Goal: Task Accomplishment & Management: Use online tool/utility

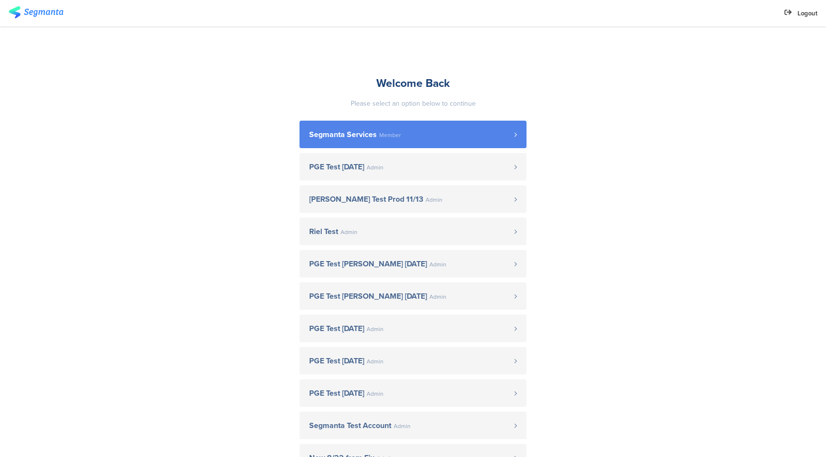
click at [347, 132] on span "Segmanta Services" at bounding box center [343, 135] width 68 height 8
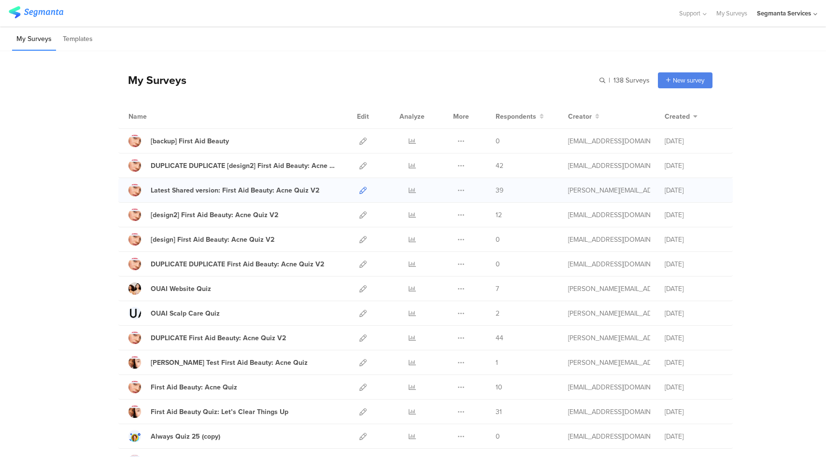
click at [359, 190] on icon at bounding box center [362, 190] width 7 height 7
click at [262, 168] on div "DUPLICATE DUPLICATE [design2] First Aid Beauty: Acne Quiz V2" at bounding box center [244, 166] width 187 height 10
click at [359, 168] on icon at bounding box center [362, 165] width 7 height 7
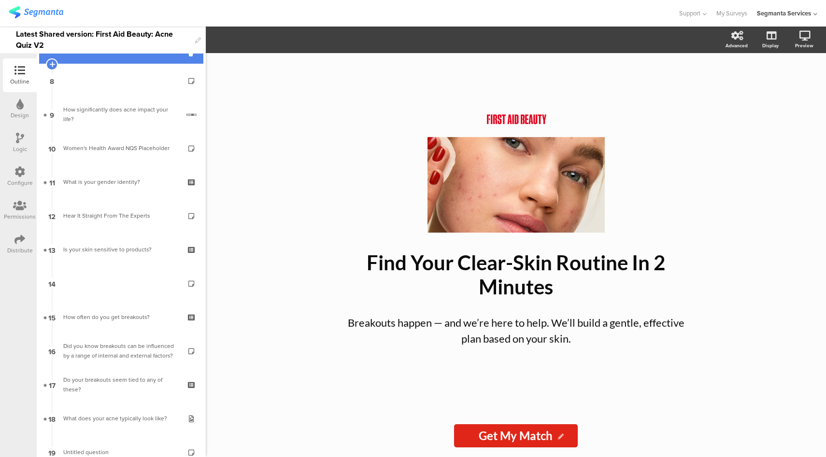
scroll to position [268, 0]
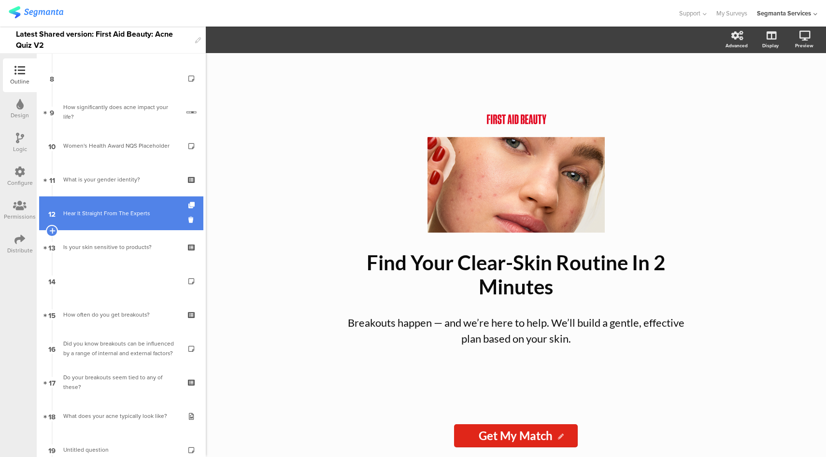
click at [132, 212] on div "Hear It Straight From The Experts" at bounding box center [120, 214] width 115 height 10
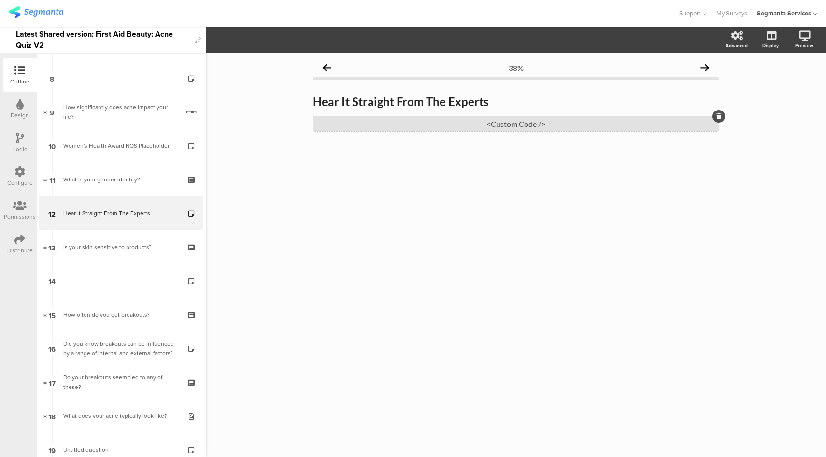
click at [522, 126] on div "<Custom Code />" at bounding box center [516, 123] width 406 height 15
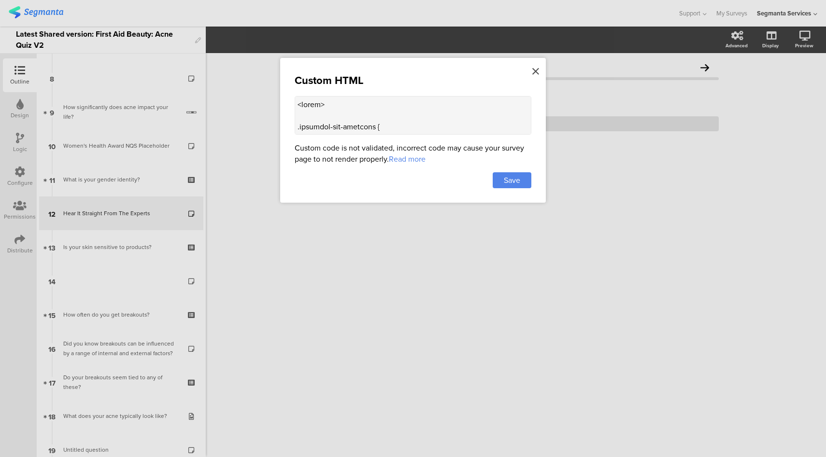
click at [537, 72] on icon at bounding box center [535, 71] width 7 height 11
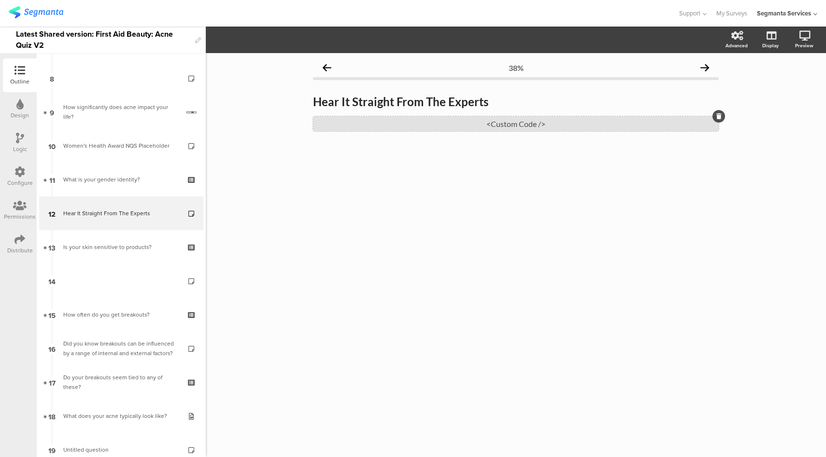
click at [534, 120] on div "<Custom Code />" at bounding box center [516, 123] width 406 height 15
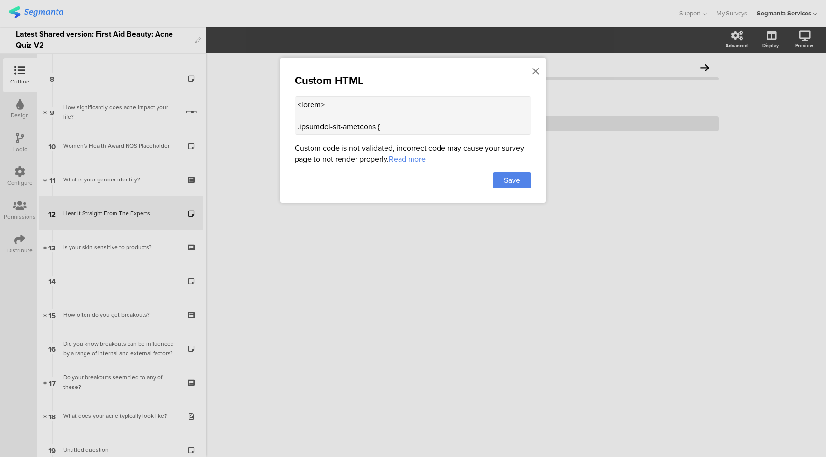
click at [433, 112] on textarea at bounding box center [413, 115] width 237 height 39
click at [538, 71] on icon at bounding box center [535, 71] width 7 height 11
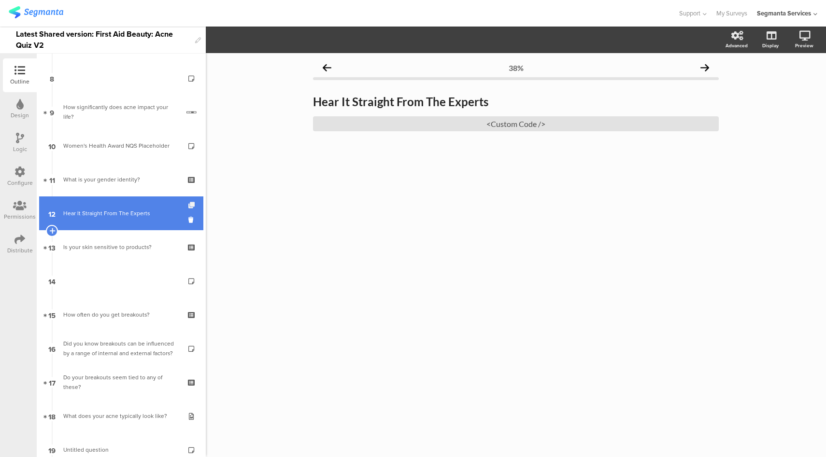
click at [188, 204] on icon at bounding box center [192, 205] width 8 height 6
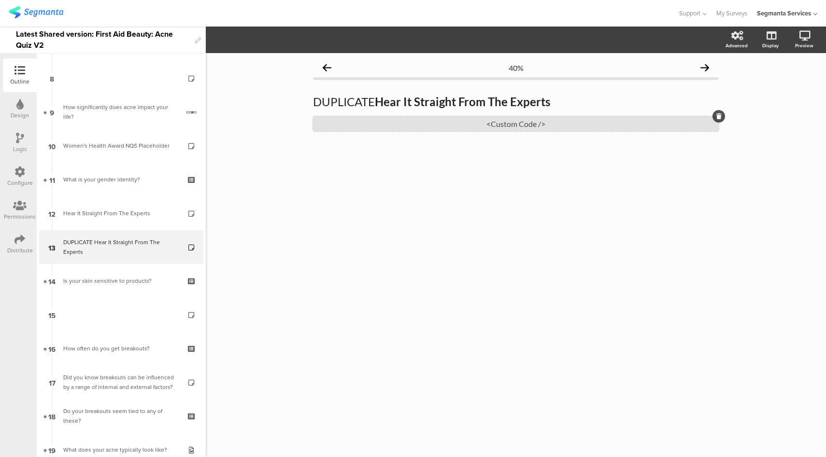
click at [478, 130] on div "<Custom Code />" at bounding box center [516, 123] width 406 height 15
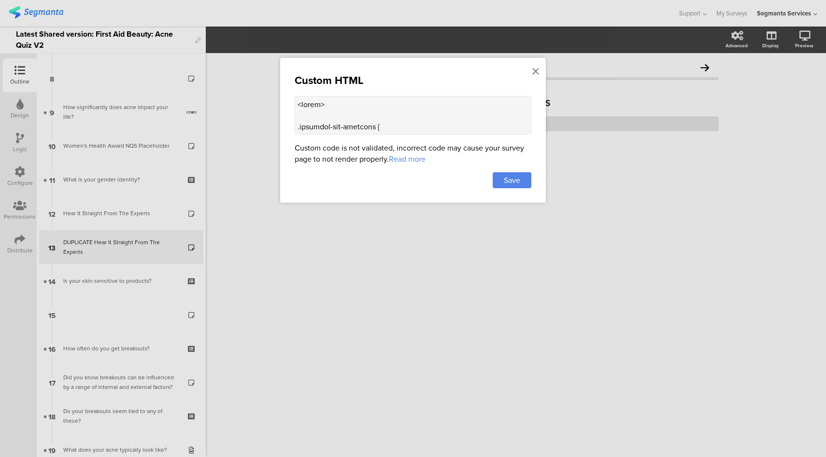
click at [386, 120] on textarea at bounding box center [413, 115] width 237 height 39
paste textarea "px; height: 100px; margin: 0 auto 20px auto; overflow: hidden; border-radius: 5…"
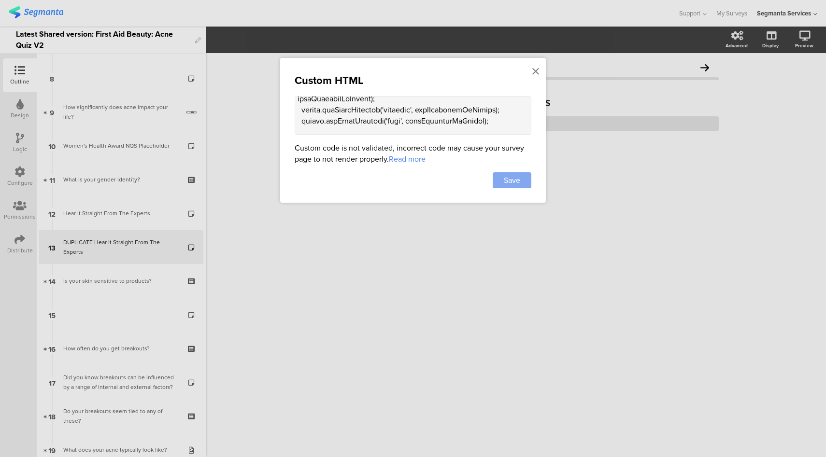
type textarea "<style> .progress-bar-segments { display: none !important; } .animated-router-v…"
click at [500, 181] on div "Save" at bounding box center [512, 180] width 39 height 16
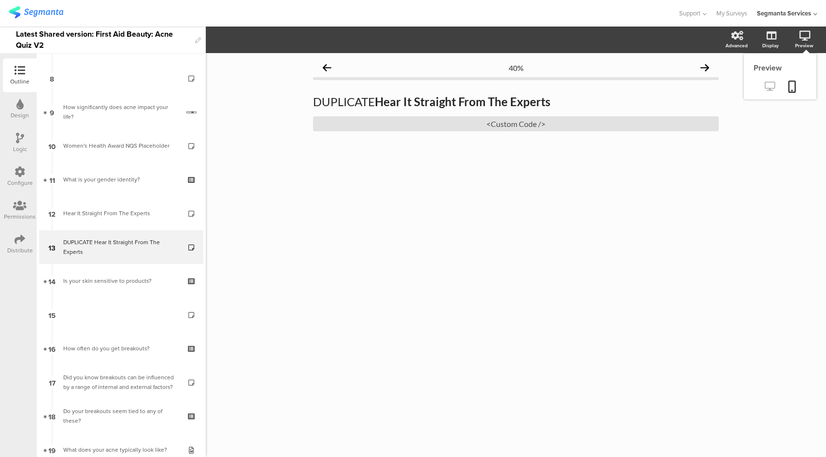
click at [770, 89] on icon at bounding box center [770, 86] width 10 height 9
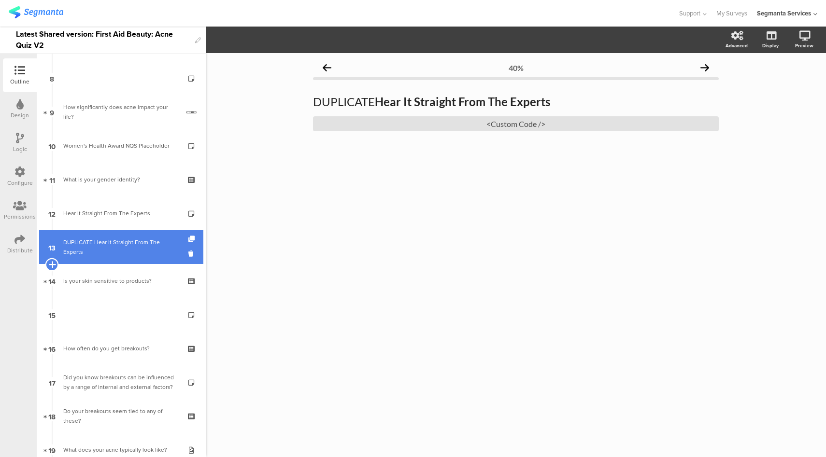
click at [53, 263] on icon at bounding box center [52, 264] width 6 height 9
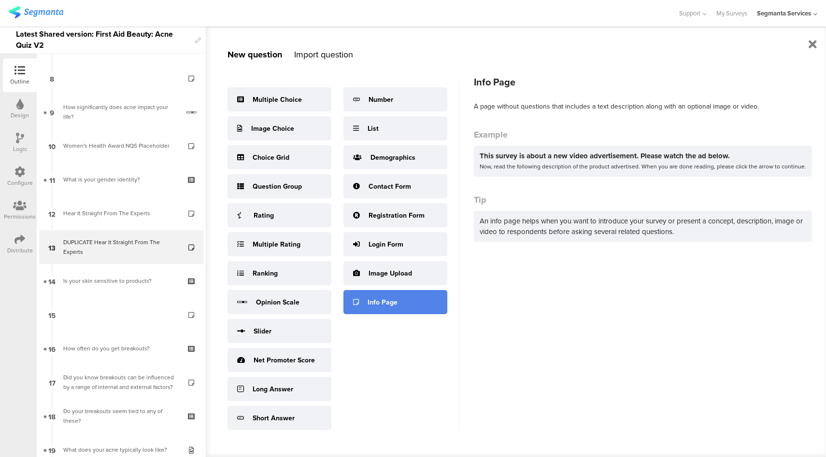
click at [391, 300] on div "Info Page" at bounding box center [383, 303] width 30 height 10
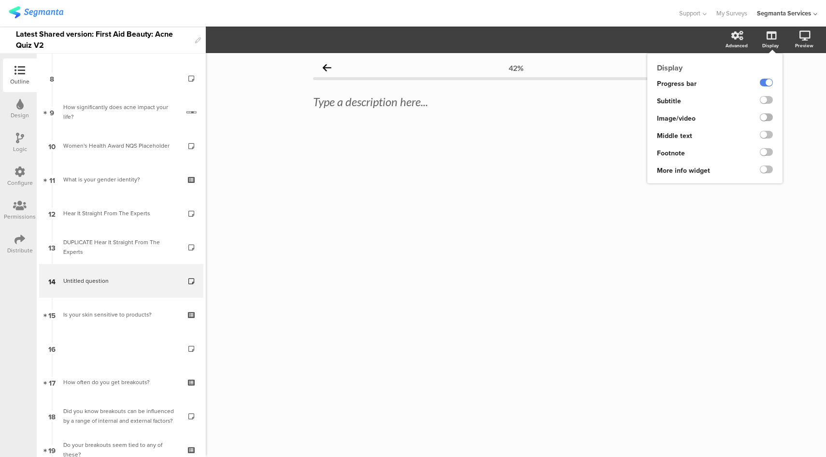
click at [765, 119] on label at bounding box center [766, 118] width 13 height 8
click at [0, 0] on input "checkbox" at bounding box center [0, 0] width 0 height 0
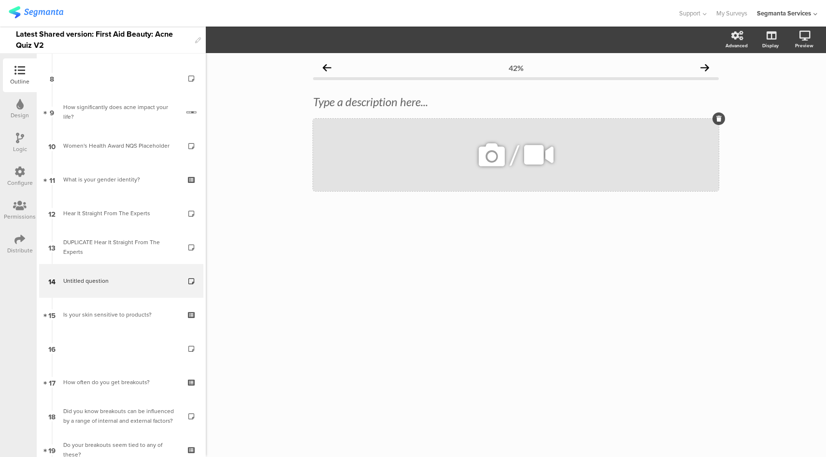
click at [498, 155] on icon at bounding box center [491, 155] width 33 height 33
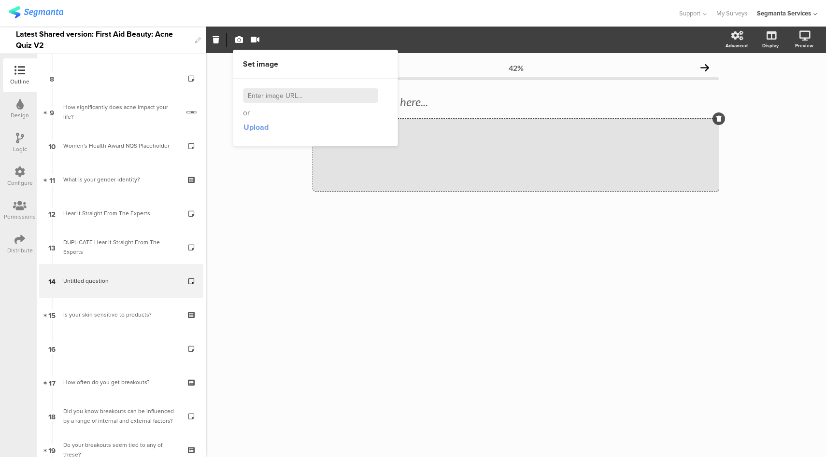
click at [261, 127] on span "Upload" at bounding box center [255, 127] width 25 height 11
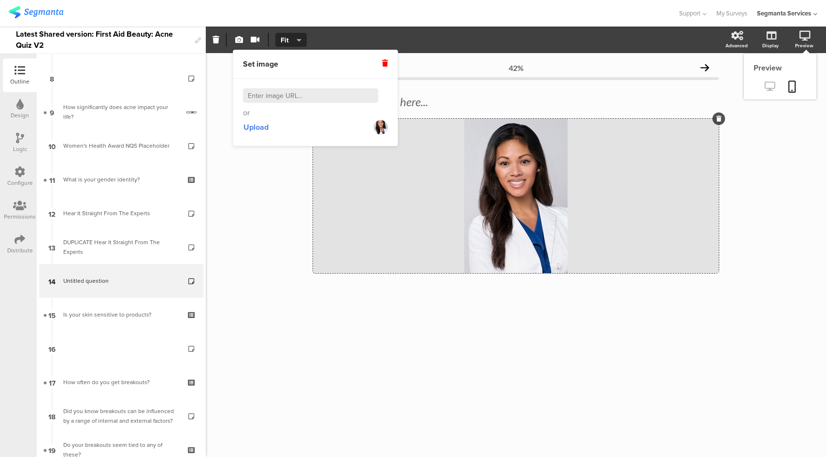
click at [771, 86] on icon at bounding box center [770, 86] width 10 height 9
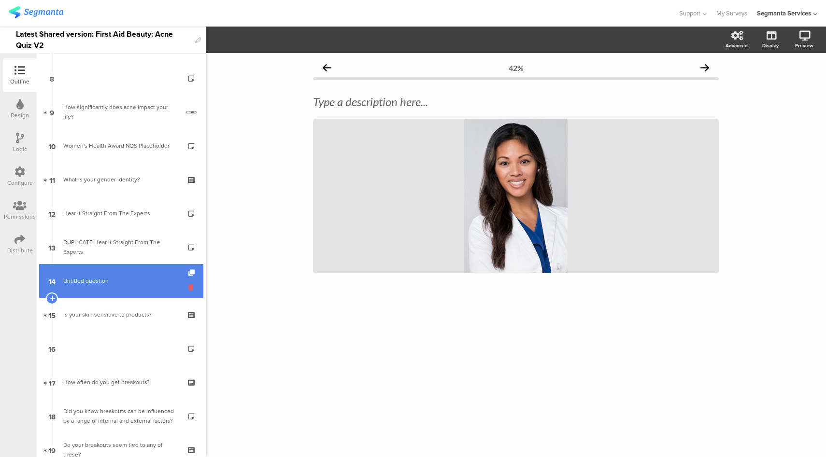
click at [188, 289] on icon at bounding box center [192, 287] width 8 height 9
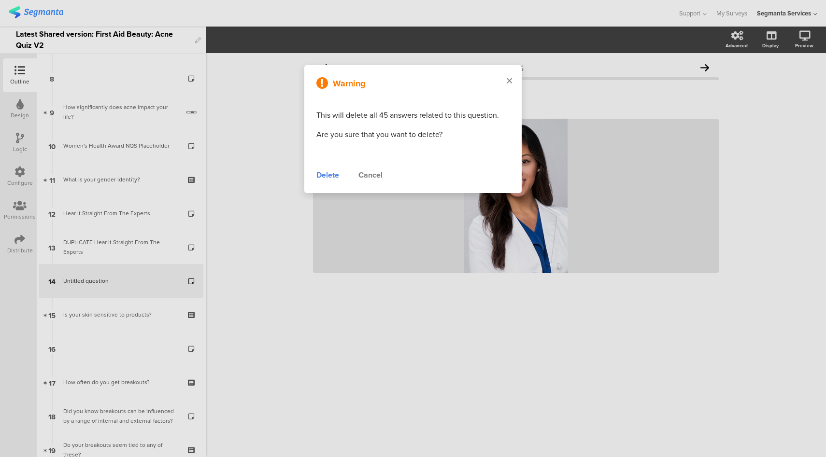
click at [508, 82] on icon at bounding box center [509, 80] width 5 height 9
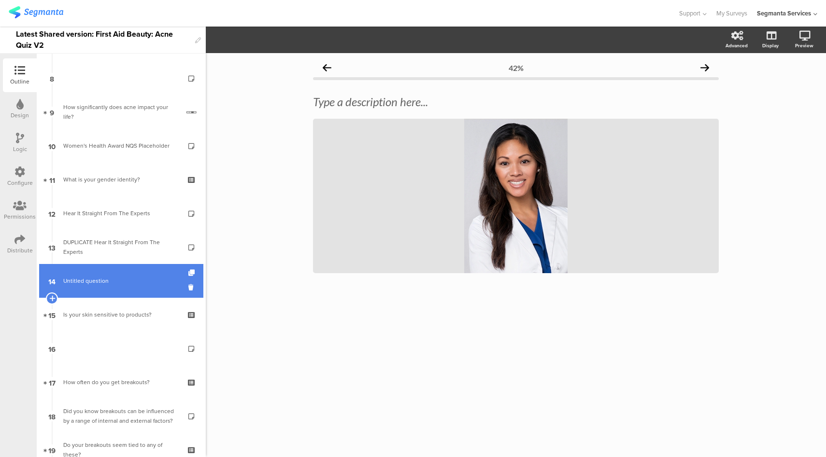
click at [115, 278] on span "Untitled question" at bounding box center [120, 281] width 115 height 10
click at [188, 289] on icon at bounding box center [192, 287] width 8 height 9
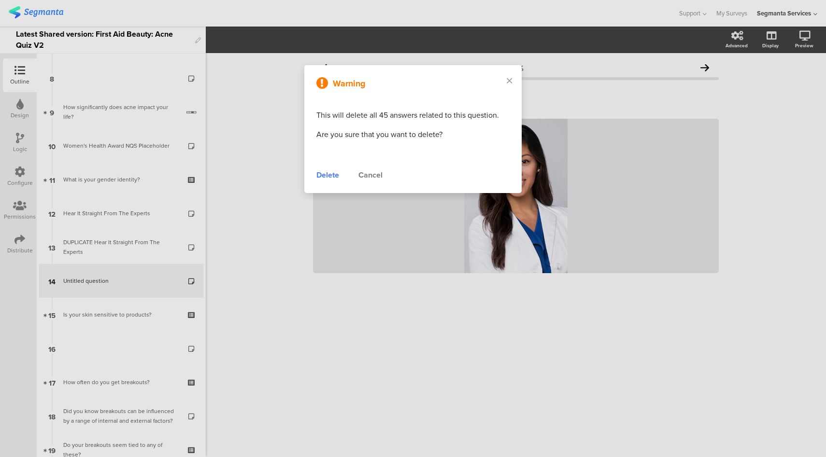
click at [321, 175] on div "Delete" at bounding box center [327, 176] width 23 height 12
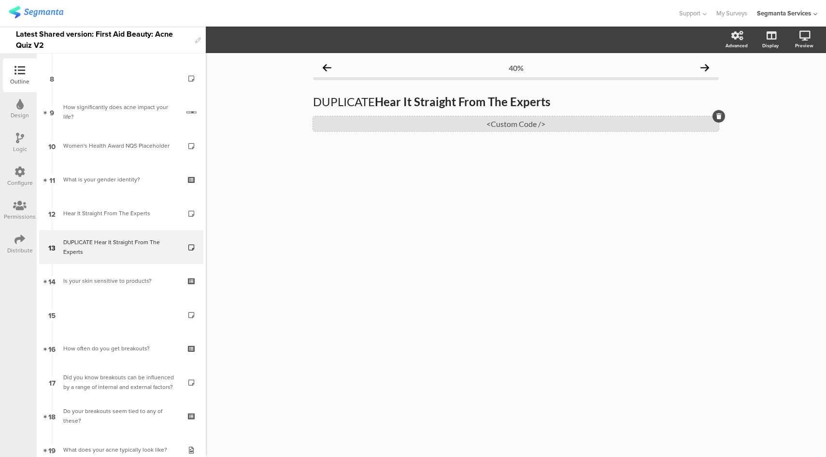
click at [489, 125] on div "<Custom Code />" at bounding box center [516, 123] width 406 height 15
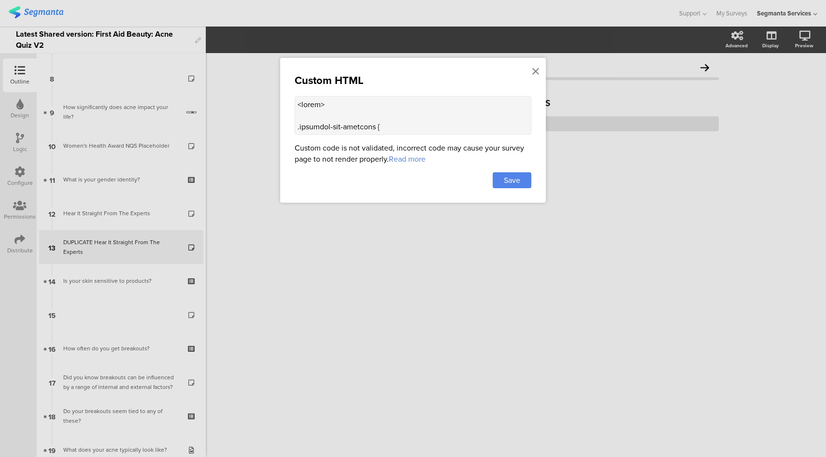
click at [445, 109] on textarea at bounding box center [413, 115] width 237 height 39
paste textarea "320/filters:no_upscale()/d3qka8e8qzmug1.cloudfront.net/question/4b33347dc73f9a1…"
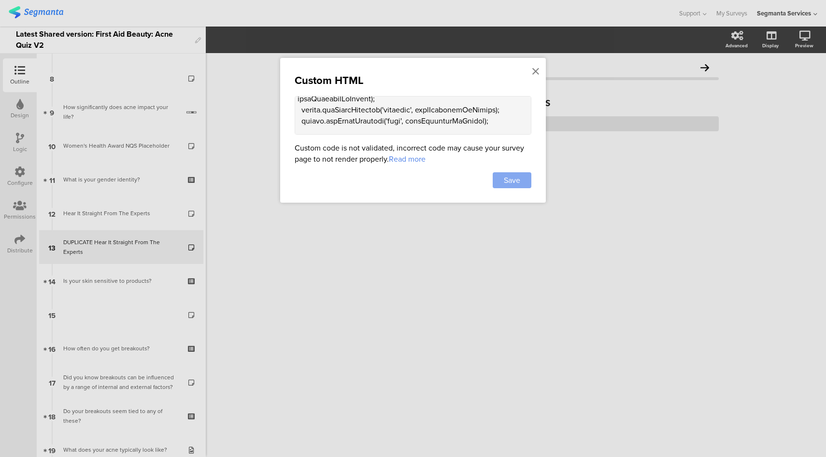
type textarea "<style> .progress-bar-segments { display: none !important; } .animated-router-v…"
click at [519, 181] on span "Save" at bounding box center [512, 180] width 16 height 11
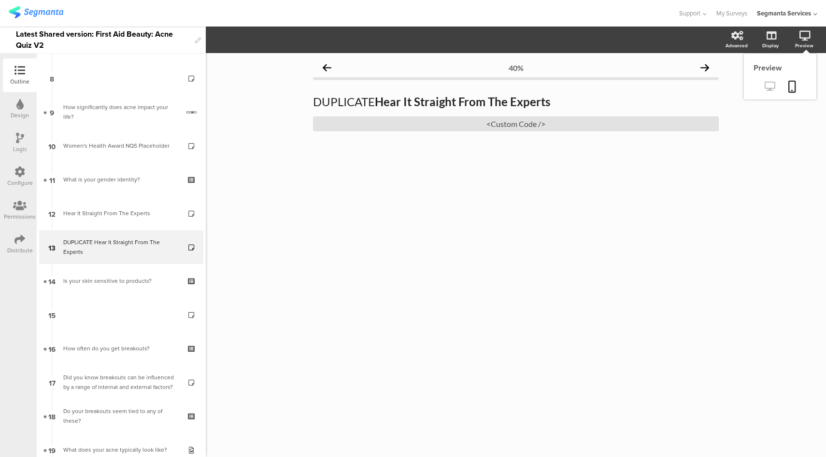
click at [772, 88] on icon at bounding box center [770, 86] width 10 height 9
click at [486, 130] on div "<Custom Code />" at bounding box center [516, 123] width 406 height 15
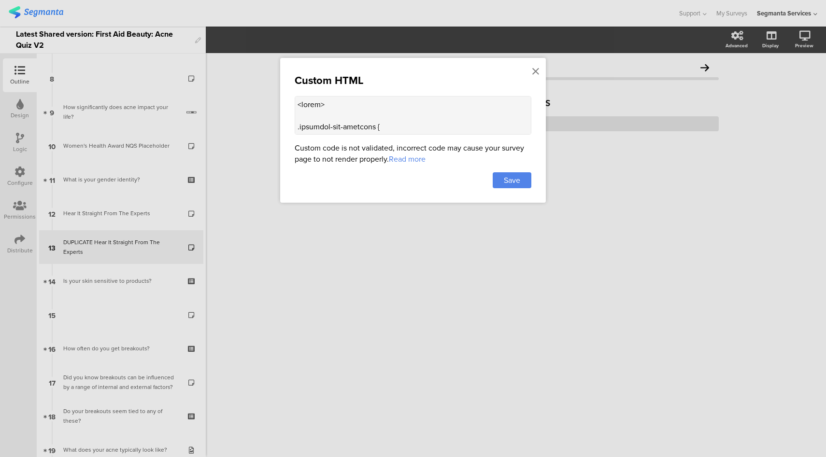
click at [458, 112] on textarea at bounding box center [413, 115] width 237 height 39
paste textarea "320/filters:no_upscale()/d3qka8e8qzmug1.cloudfront.net/question/4b33347dc73f9a1…"
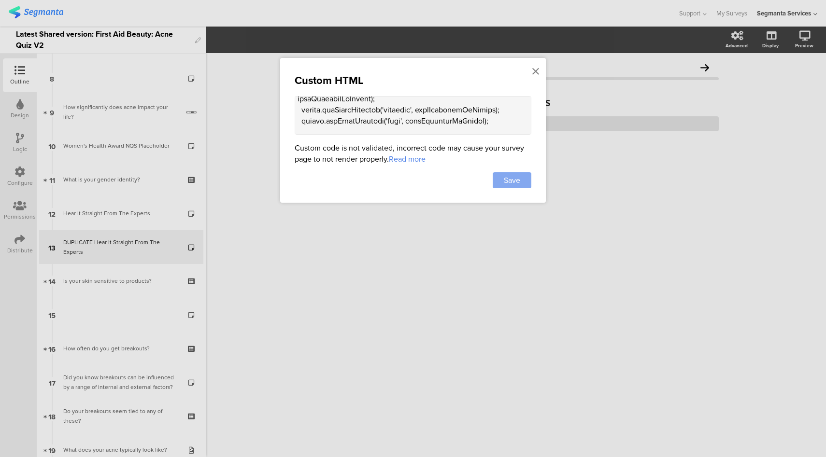
type textarea "<style> .progress-bar-segments { display: none !important; } .animated-router-v…"
click at [517, 176] on span "Save" at bounding box center [512, 180] width 16 height 11
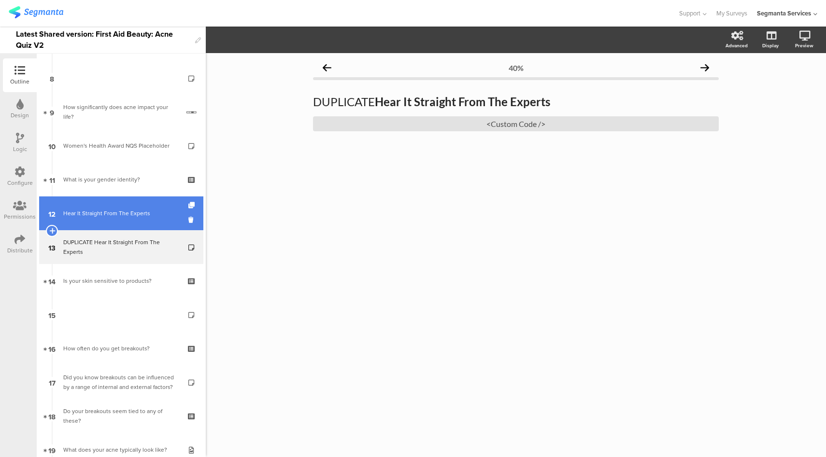
click at [106, 203] on link "12 Hear It Straight From The Experts" at bounding box center [121, 214] width 164 height 34
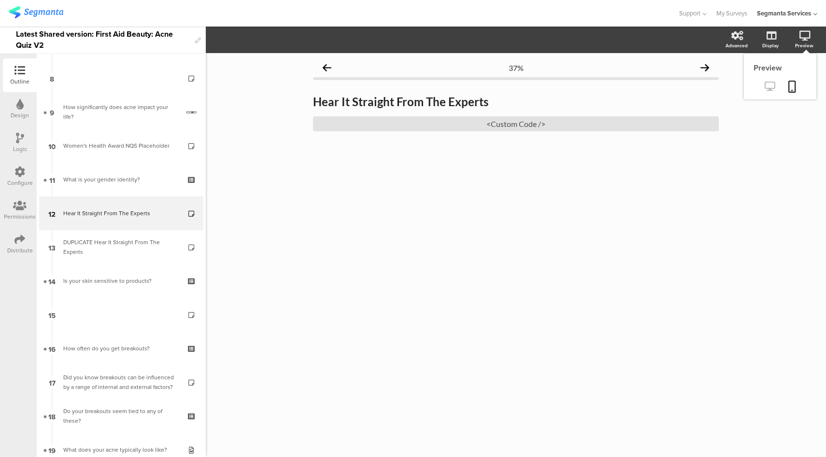
click at [770, 83] on icon at bounding box center [770, 86] width 10 height 9
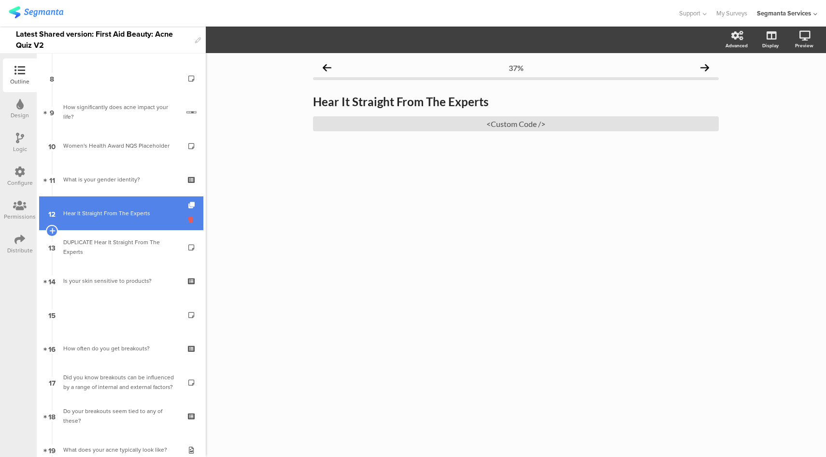
click at [188, 219] on icon at bounding box center [192, 219] width 8 height 9
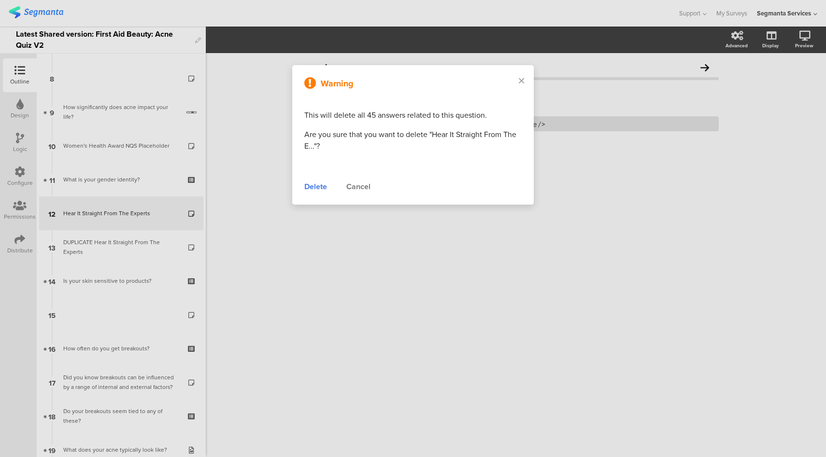
click at [311, 188] on div "Delete" at bounding box center [315, 187] width 23 height 12
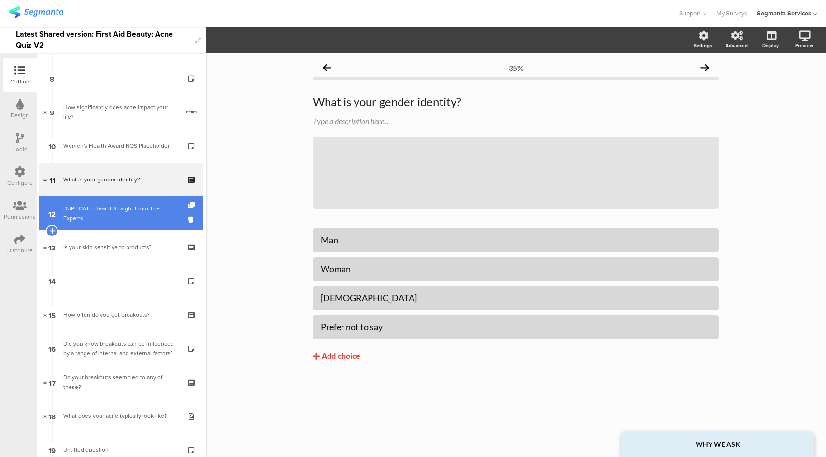
click at [90, 212] on div "DUPLICATE Hear It Straight From The Experts" at bounding box center [120, 213] width 115 height 19
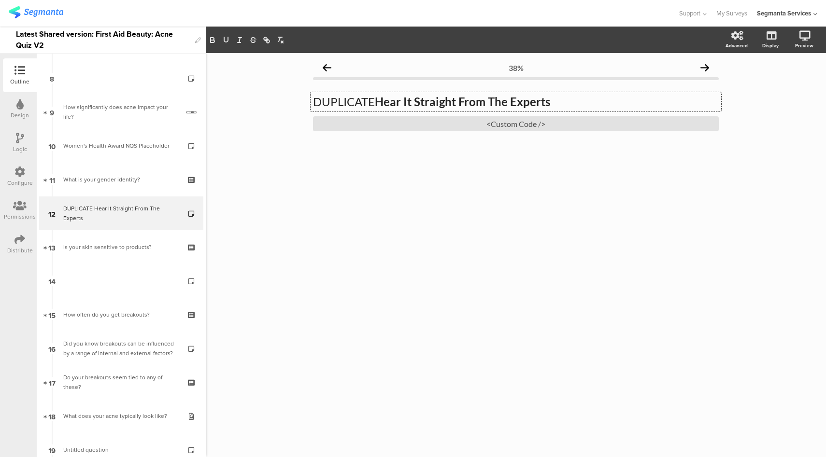
drag, startPoint x: 378, startPoint y: 102, endPoint x: 361, endPoint y: 102, distance: 16.9
click at [361, 102] on div "DUPLICATE Hear It Straight From The Experts DUPLICATE Hear It Straight From The…" at bounding box center [516, 101] width 411 height 19
drag, startPoint x: 379, startPoint y: 105, endPoint x: 301, endPoint y: 102, distance: 77.8
click at [301, 102] on div "38% DUPLICATE Hear It Straight From The Experts DUPLICATE Hear It Straight From…" at bounding box center [516, 255] width 620 height 404
click at [264, 137] on div "38% Hear It Straight From The Experts Hear It Straight From The Experts Hear It…" at bounding box center [516, 255] width 620 height 404
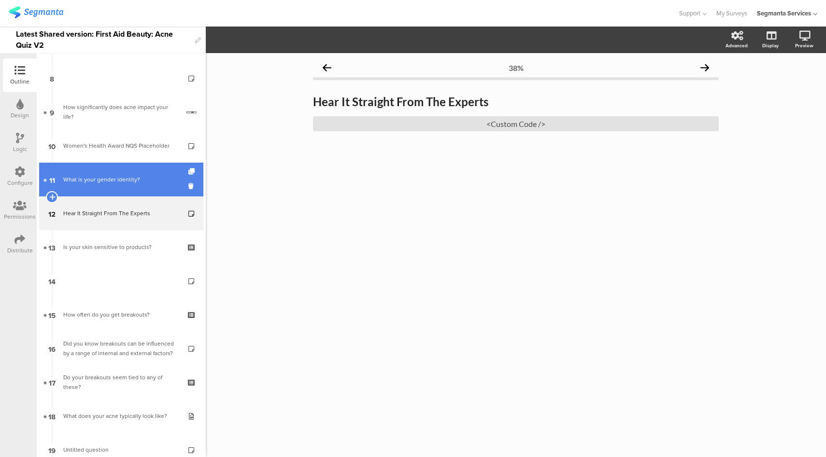
click at [138, 182] on div "What is your gender identity?" at bounding box center [120, 180] width 115 height 10
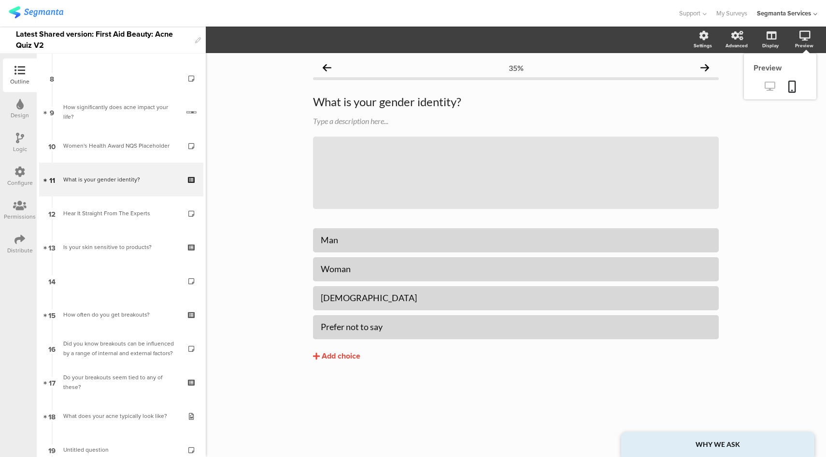
click at [770, 84] on icon at bounding box center [770, 86] width 10 height 9
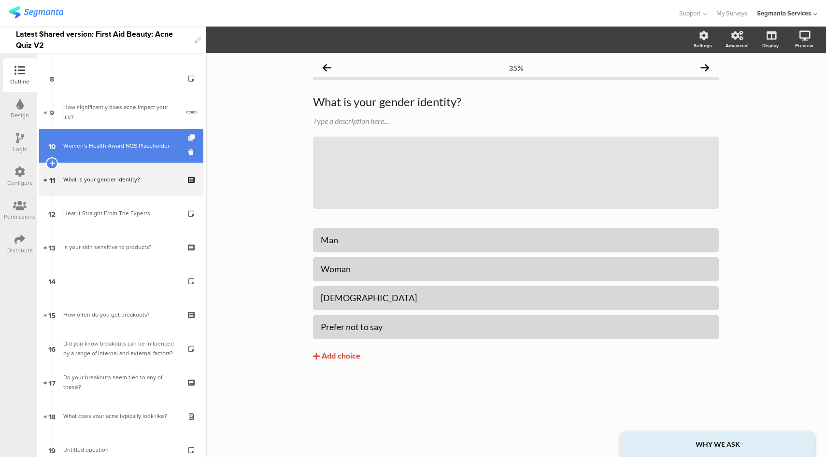
click at [113, 136] on link "10 Women's Health Award NQS Placeholder" at bounding box center [121, 146] width 164 height 34
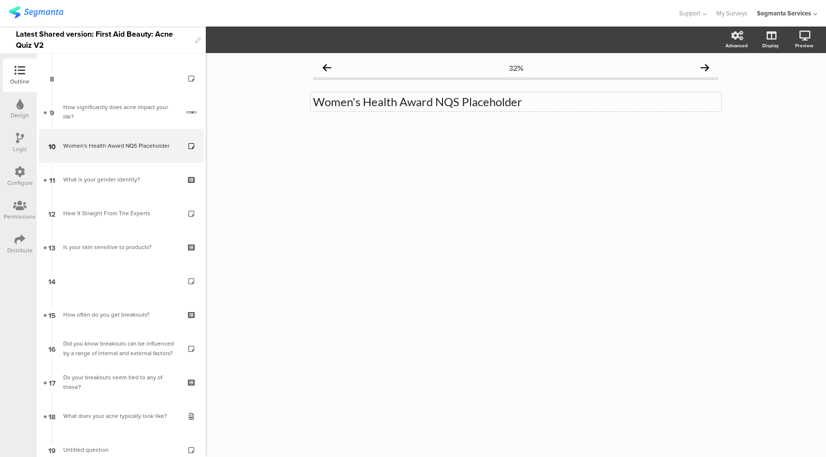
click at [331, 107] on div "Women's Health Award NQS Placeholder Women's Health Award NQS Placeholder" at bounding box center [516, 101] width 411 height 19
click at [424, 105] on p "Women's Health Award NQS Placeholder" at bounding box center [516, 102] width 406 height 14
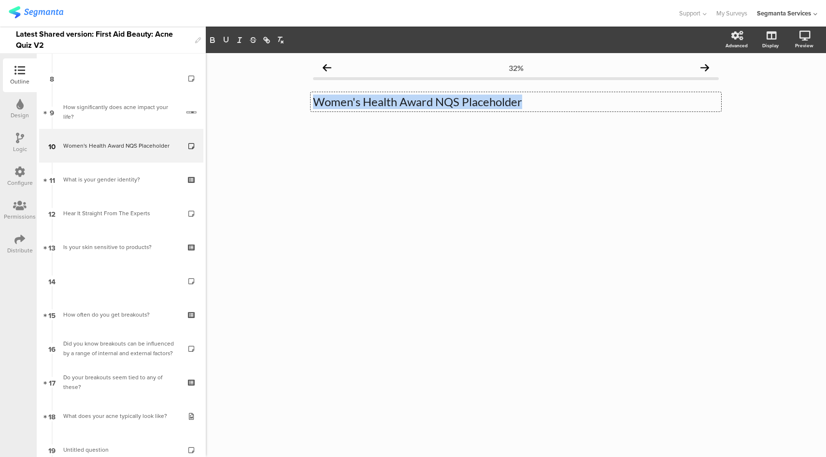
click at [424, 105] on p "Women's Health Award NQS Placeholder" at bounding box center [516, 102] width 406 height 14
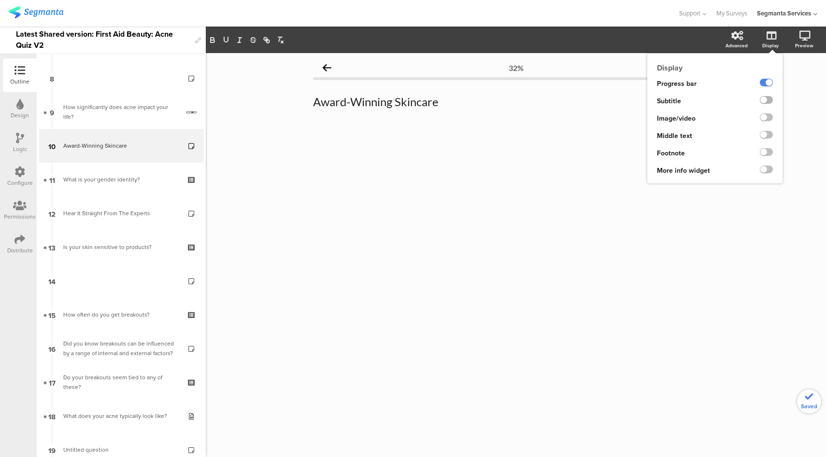
click at [767, 102] on label at bounding box center [766, 100] width 13 height 8
click at [0, 0] on input "checkbox" at bounding box center [0, 0] width 0 height 0
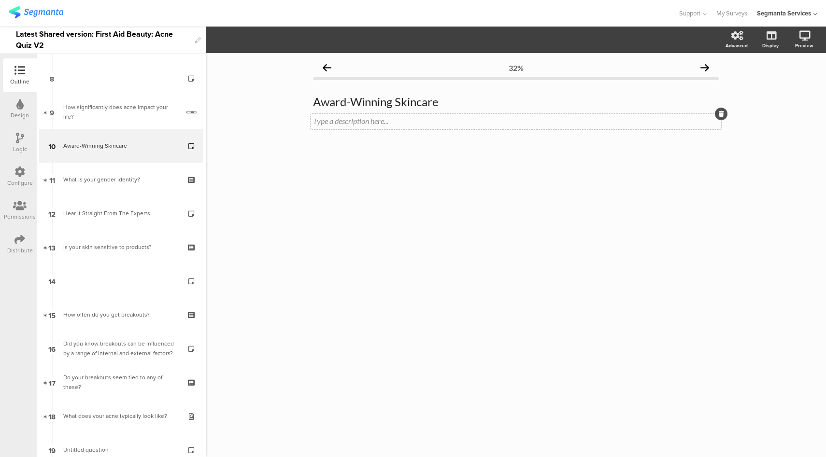
click at [390, 126] on div "Type a description here..." at bounding box center [516, 121] width 411 height 15
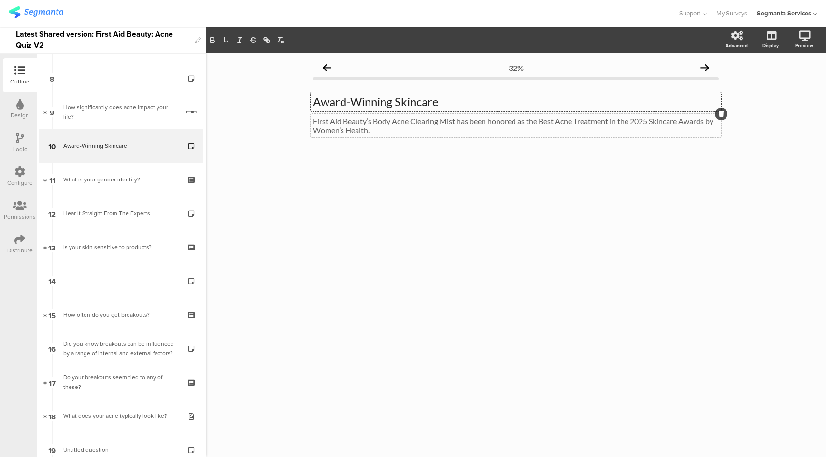
click at [390, 99] on div "Award-Winning Skincare Award-Winning Skincare Award-Winning Skincare" at bounding box center [516, 101] width 411 height 19
click at [384, 131] on div "First Aid Beauty’s Body Acne Clearing Mist has been honored as the Best Acne Tr…" at bounding box center [516, 125] width 411 height 23
click at [374, 125] on p "First Aid Beauty’s Body Acne Clearing Mist has been honored as the Best Acne Tr…" at bounding box center [516, 125] width 406 height 18
drag, startPoint x: 456, startPoint y: 121, endPoint x: 375, endPoint y: 120, distance: 81.7
click at [375, 120] on p "First Aid Beauty’s Body Acne Clearing Mist has been honored in the 2025 Women’s…" at bounding box center [516, 125] width 406 height 18
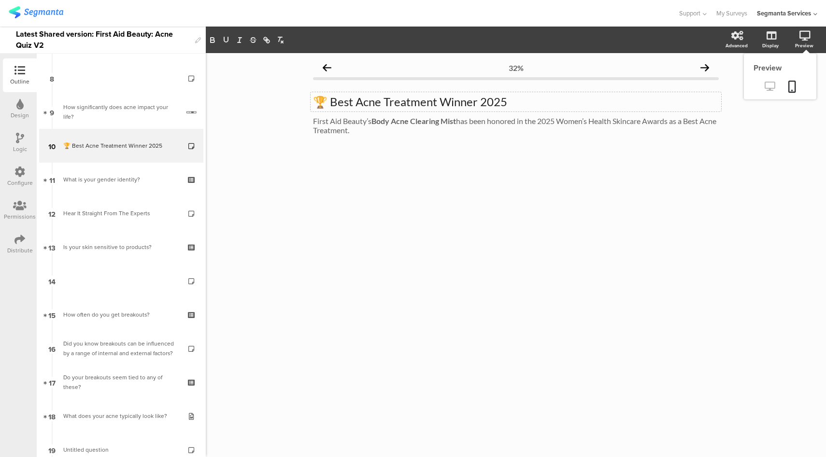
click at [771, 86] on icon at bounding box center [770, 86] width 10 height 9
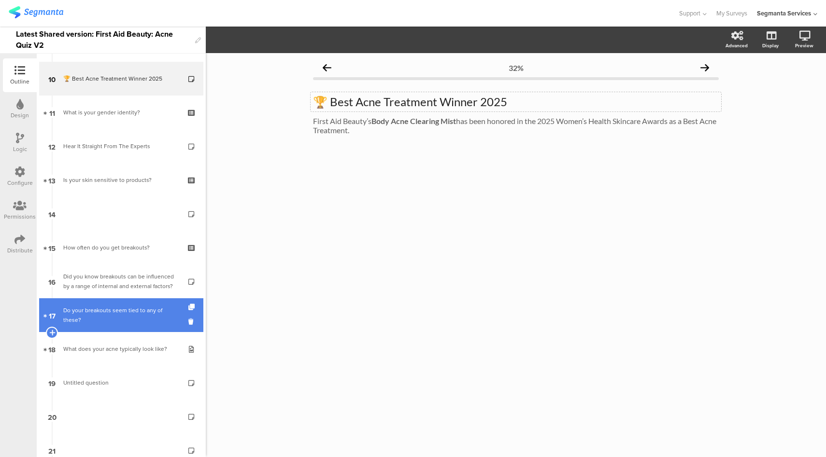
scroll to position [448, 0]
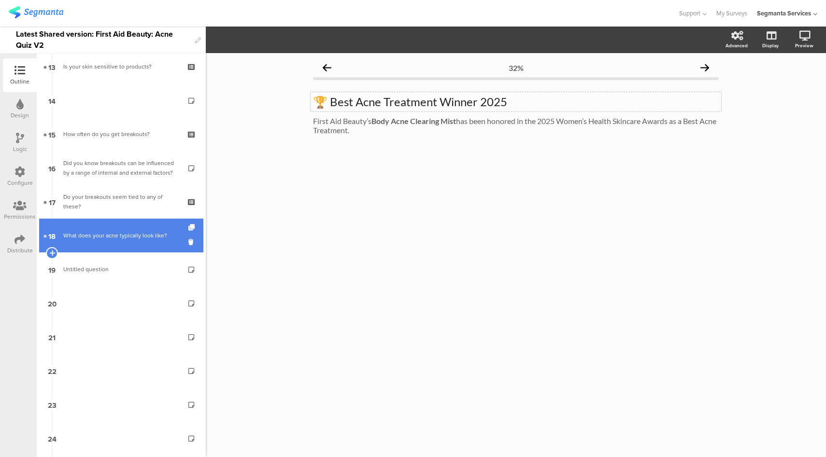
click at [135, 240] on link "18 What does your acne typically look like?" at bounding box center [121, 236] width 164 height 34
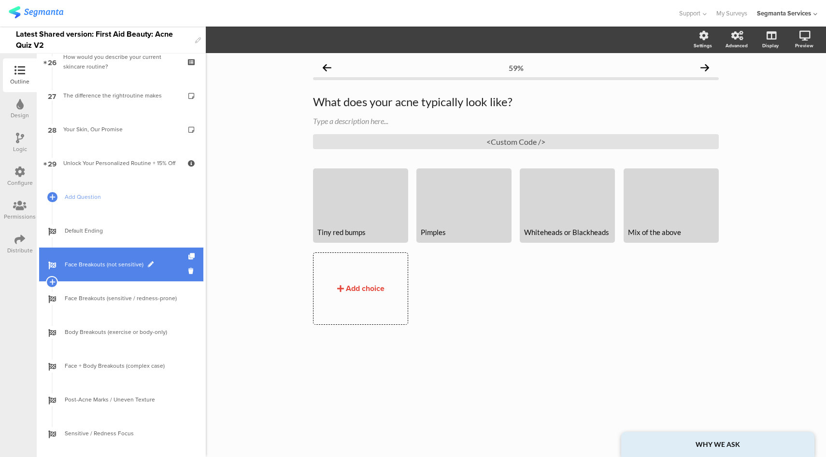
scroll to position [721, 0]
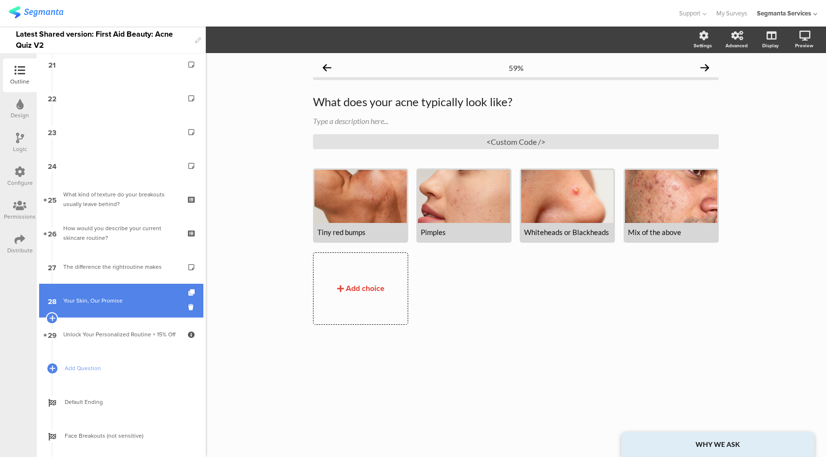
click at [134, 293] on link "28 Your Skin, Our Promise" at bounding box center [121, 301] width 164 height 34
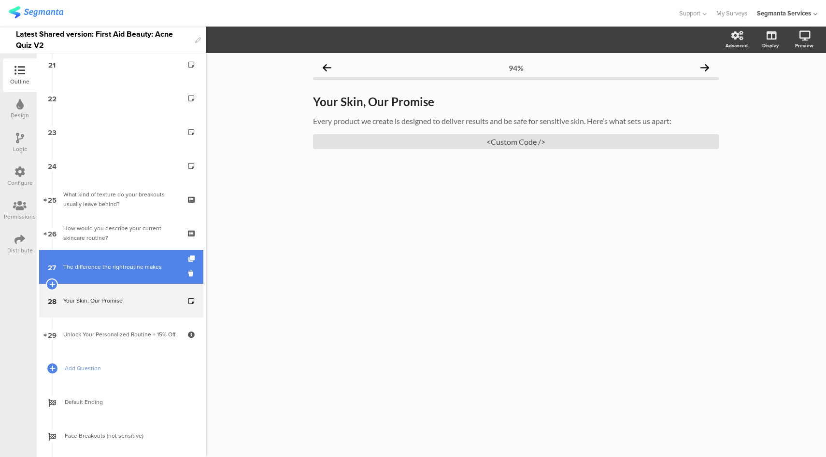
click at [136, 266] on div "The difference the rightroutine makes" at bounding box center [120, 267] width 115 height 10
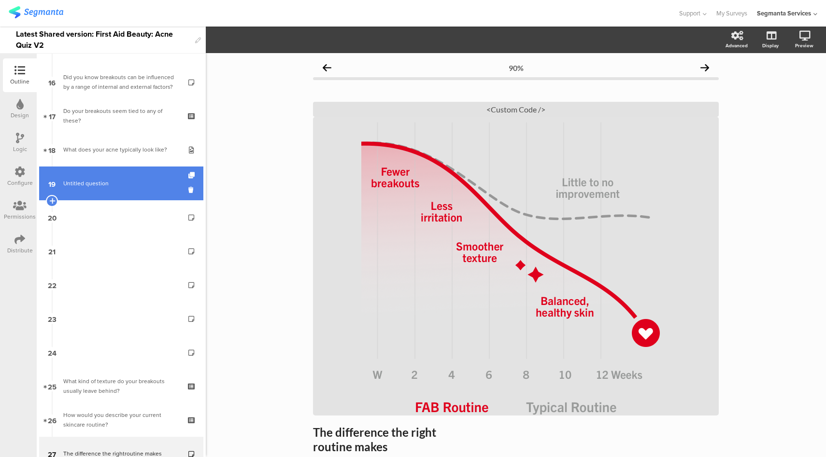
scroll to position [534, 0]
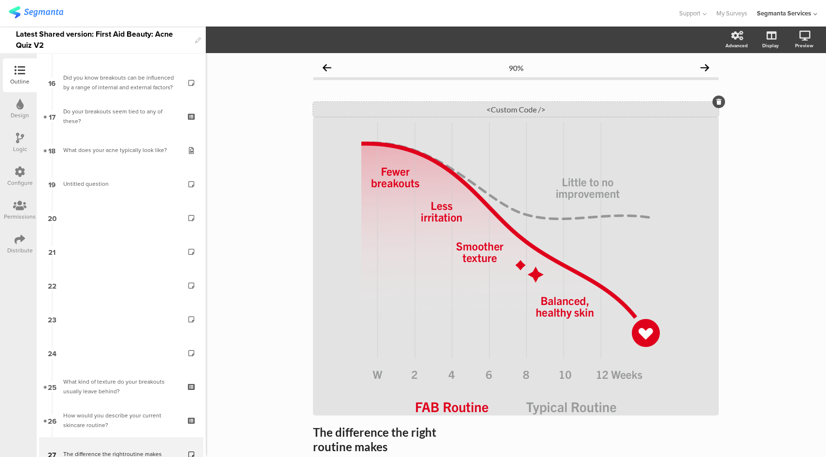
click at [510, 111] on div "<Custom Code />" at bounding box center [516, 109] width 406 height 15
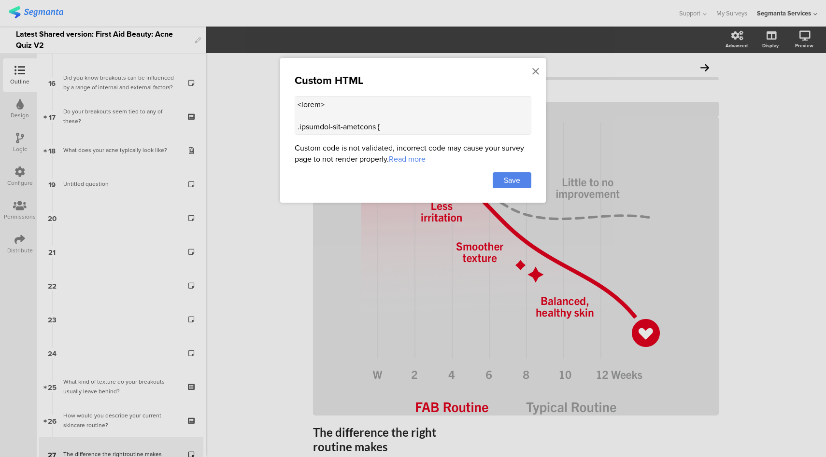
click at [370, 114] on textarea at bounding box center [413, 115] width 237 height 39
click at [538, 72] on icon at bounding box center [535, 71] width 7 height 11
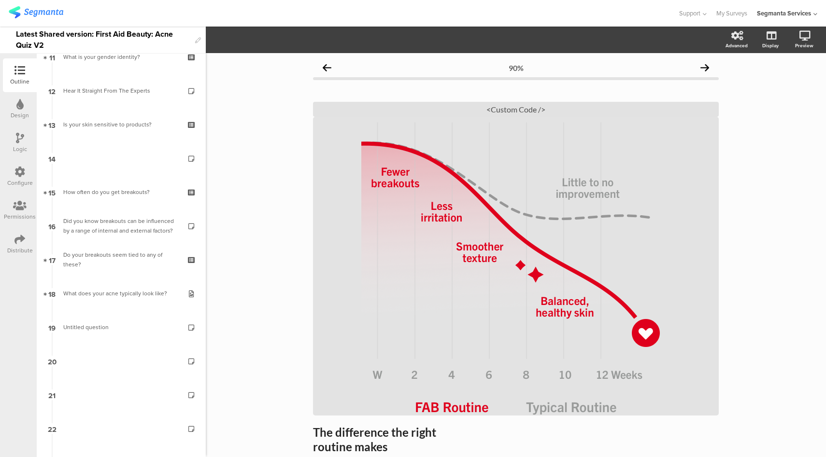
scroll to position [383, 0]
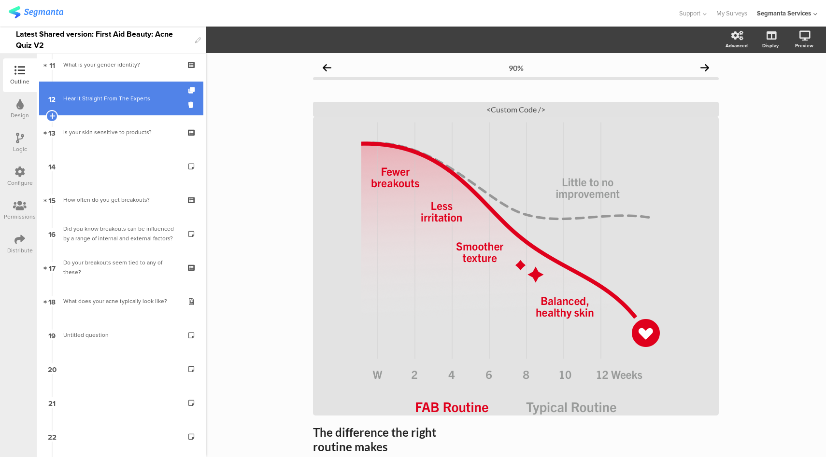
click at [126, 100] on div "Hear It Straight From The Experts" at bounding box center [120, 99] width 115 height 10
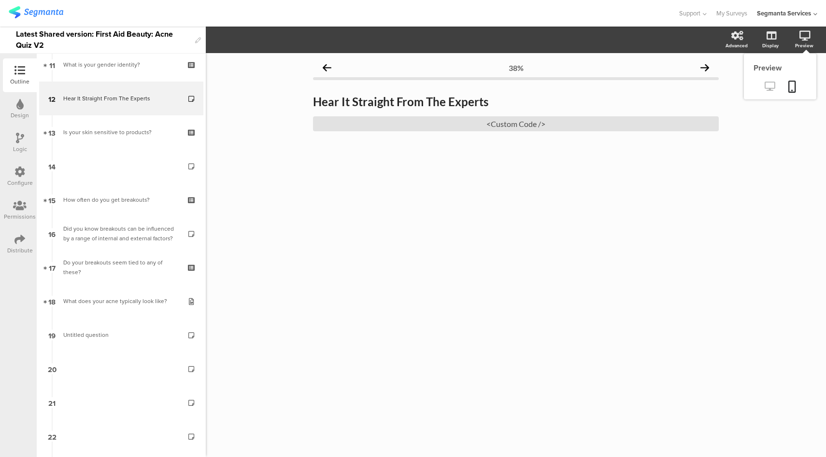
click at [773, 82] on icon at bounding box center [770, 86] width 10 height 9
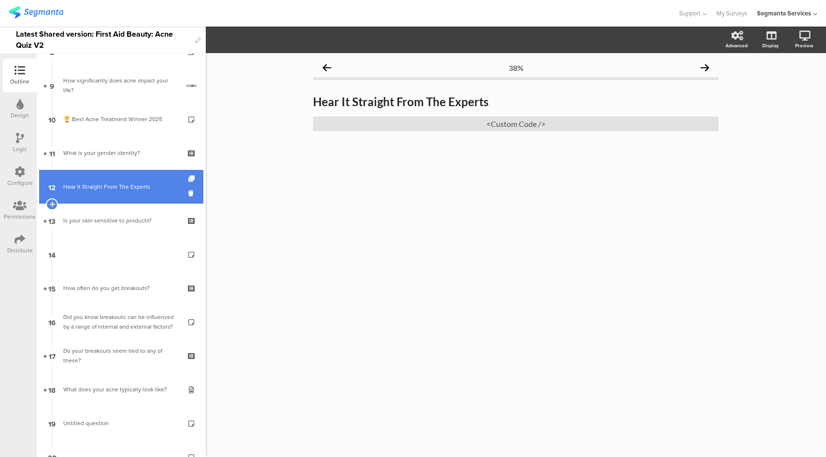
scroll to position [292, 0]
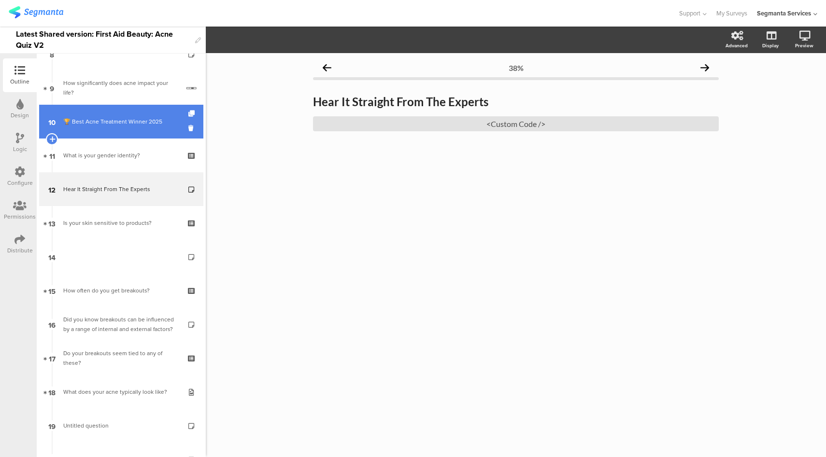
click at [149, 117] on div "🏆 Best Acne Treatment Winner 2025" at bounding box center [120, 122] width 115 height 10
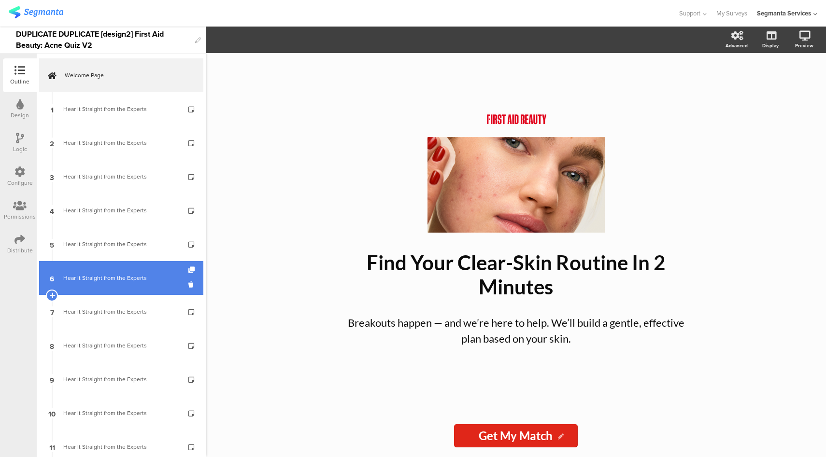
click at [114, 291] on link "6 Hear It Straight from the Experts" at bounding box center [121, 278] width 164 height 34
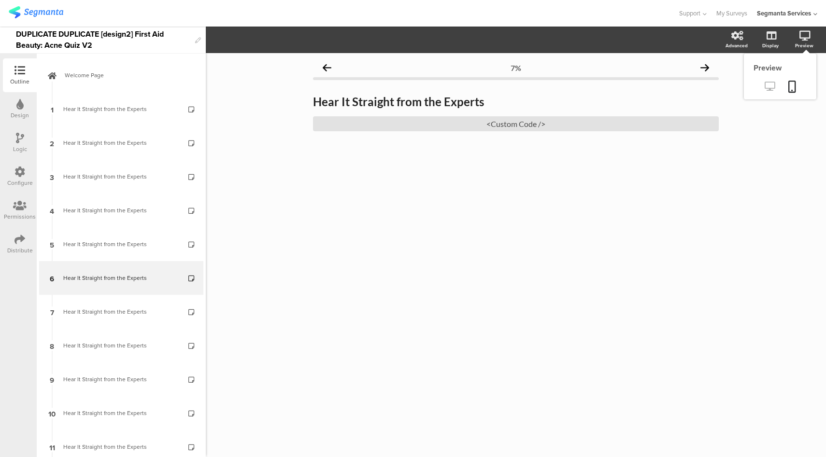
click at [769, 84] on icon at bounding box center [770, 86] width 10 height 9
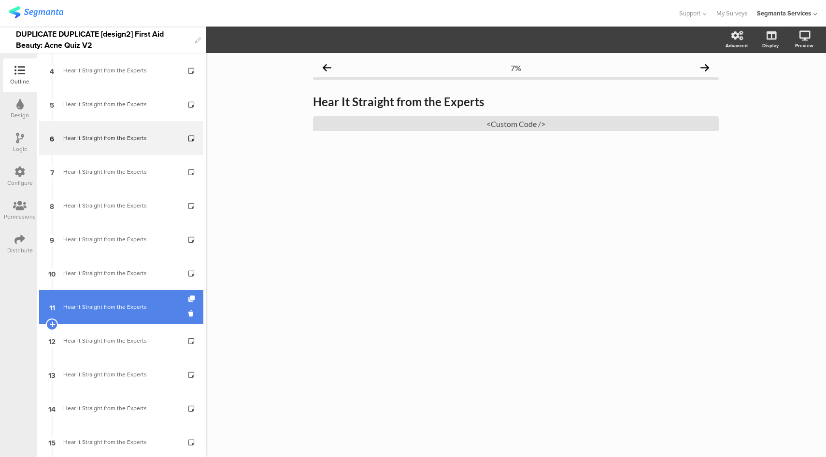
scroll to position [171, 0]
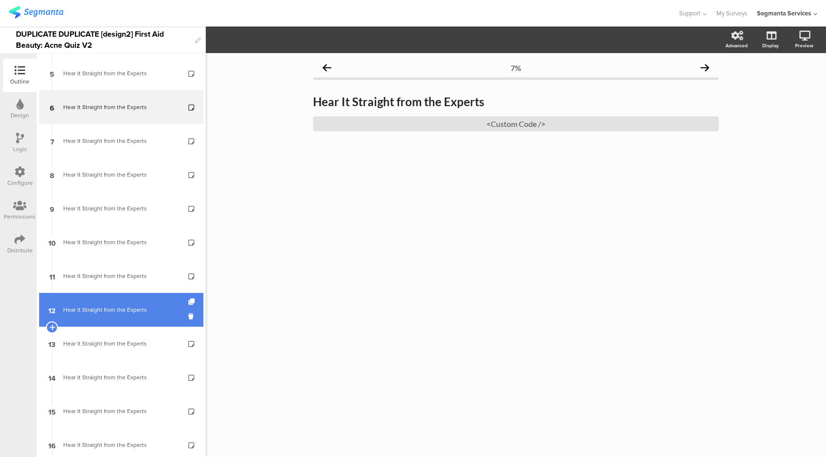
click at [123, 323] on link "12 Hear It Straight from the Experts" at bounding box center [121, 310] width 164 height 34
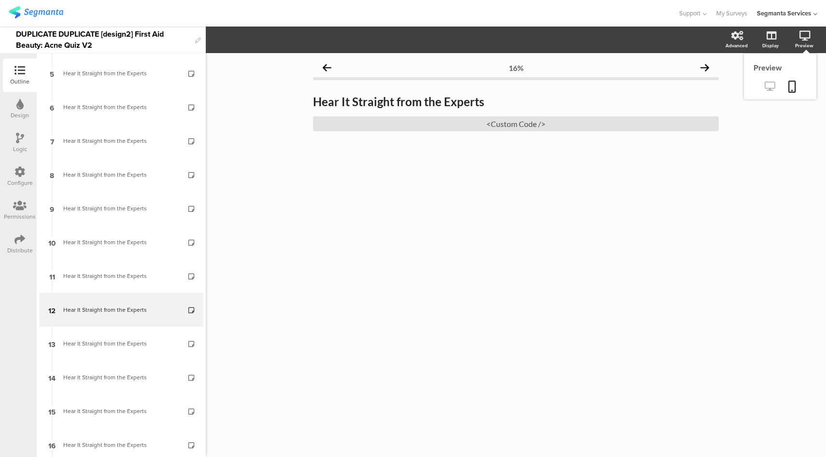
click at [762, 86] on link at bounding box center [770, 87] width 24 height 16
click at [438, 122] on div "<Custom Code />" at bounding box center [516, 123] width 406 height 15
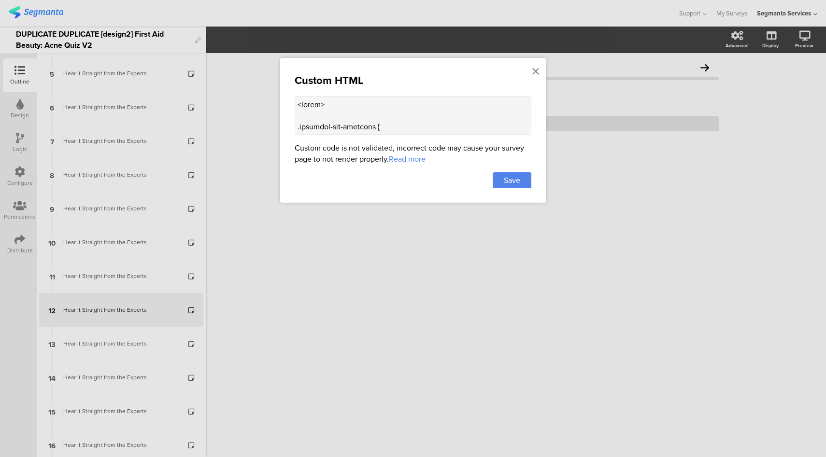
click at [470, 111] on textarea at bounding box center [413, 115] width 237 height 39
click at [537, 68] on icon at bounding box center [535, 71] width 7 height 11
